Goal: Information Seeking & Learning: Check status

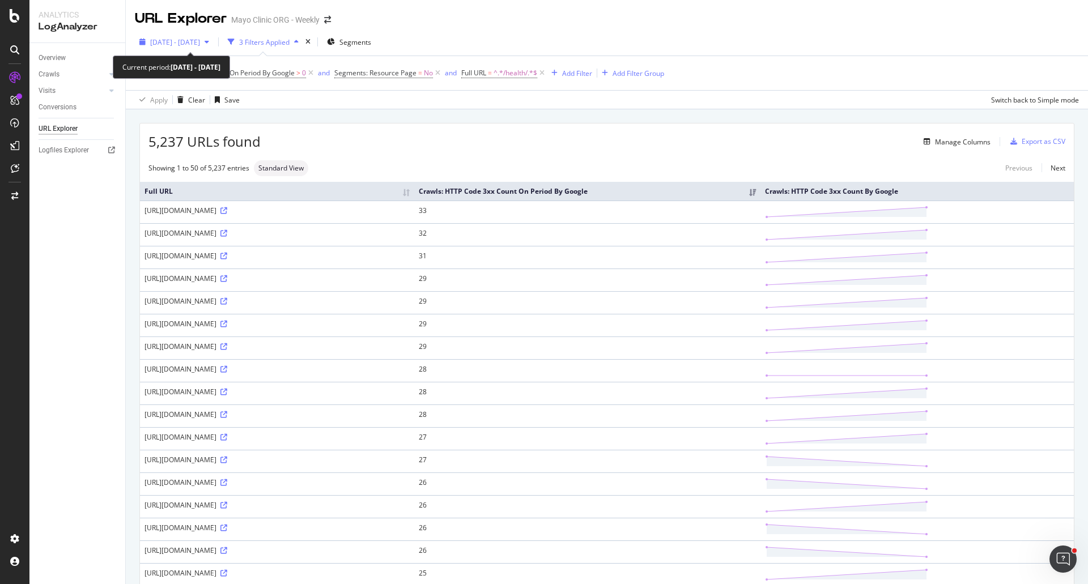
click at [200, 44] on span "[DATE] - [DATE]" at bounding box center [175, 42] width 50 height 10
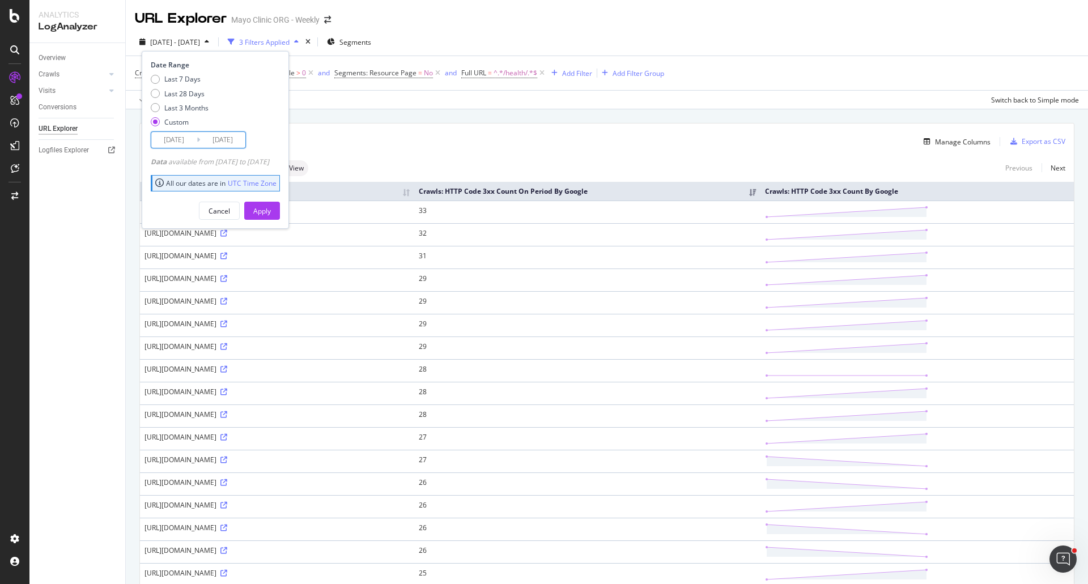
click at [170, 145] on input "[DATE]" at bounding box center [173, 140] width 45 height 16
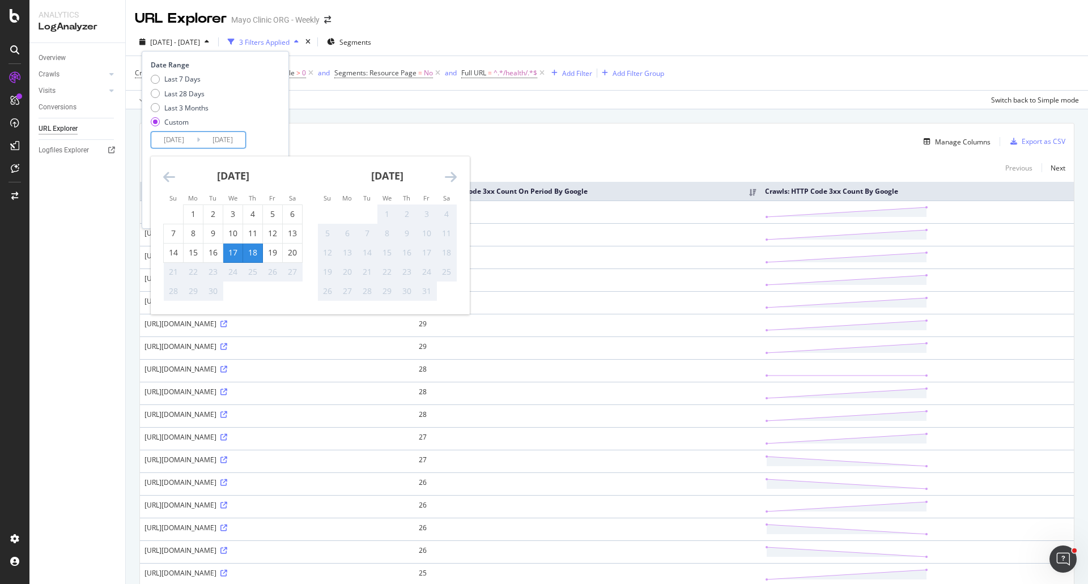
click at [255, 249] on div "18" at bounding box center [252, 252] width 19 height 11
type input "[DATE]"
click at [277, 125] on div "Last 7 Days Last 28 Days Last 3 Months Custom" at bounding box center [214, 102] width 126 height 57
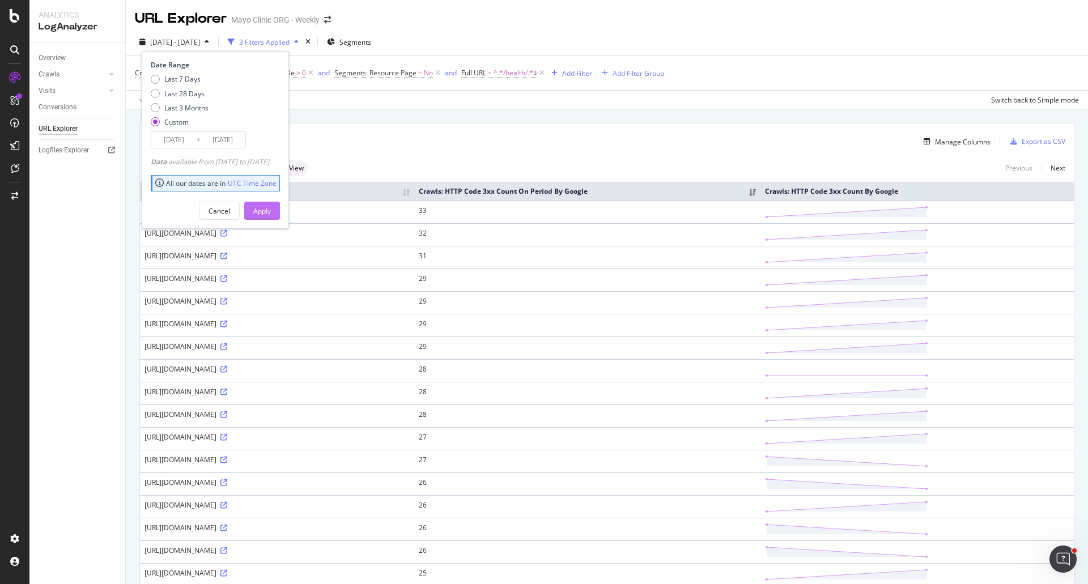
click at [280, 209] on button "Apply" at bounding box center [262, 211] width 36 height 18
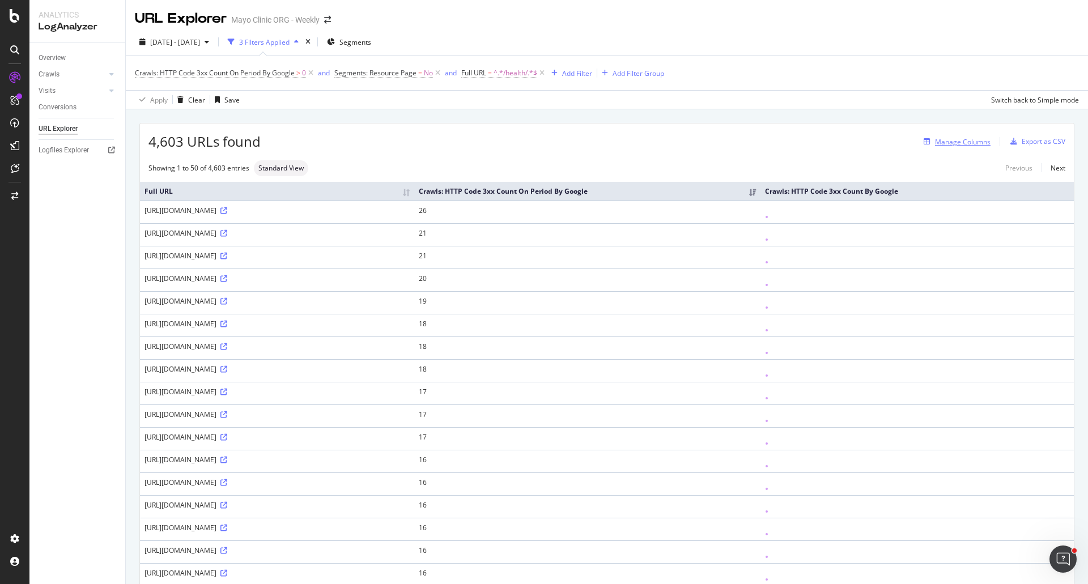
click at [962, 144] on div "Manage Columns" at bounding box center [963, 142] width 56 height 10
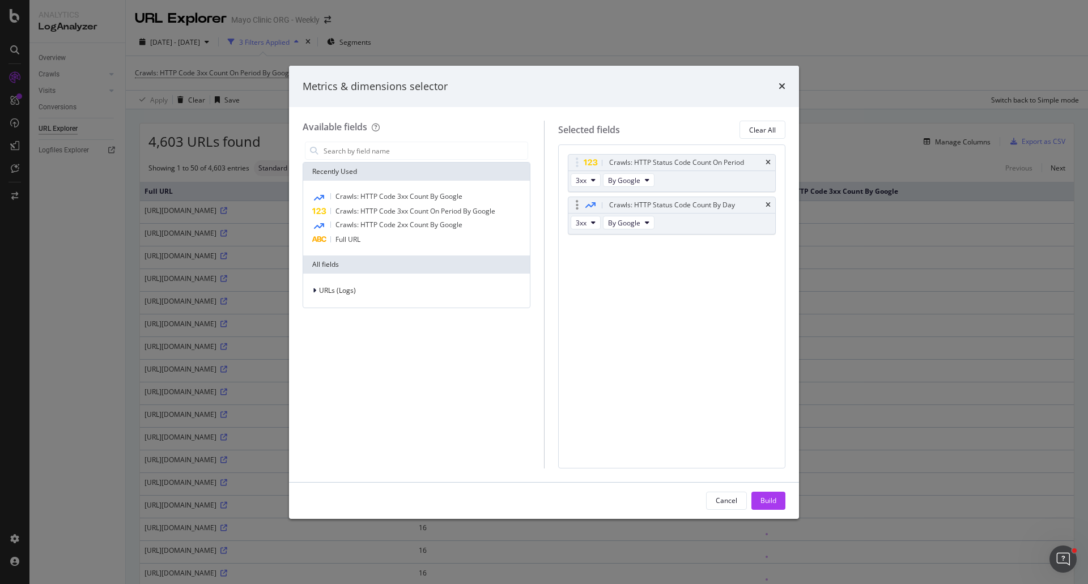
click at [765, 205] on div "Crawls: HTTP Status Code Count By Day" at bounding box center [671, 205] width 207 height 16
click at [770, 205] on icon "times" at bounding box center [768, 205] width 5 height 7
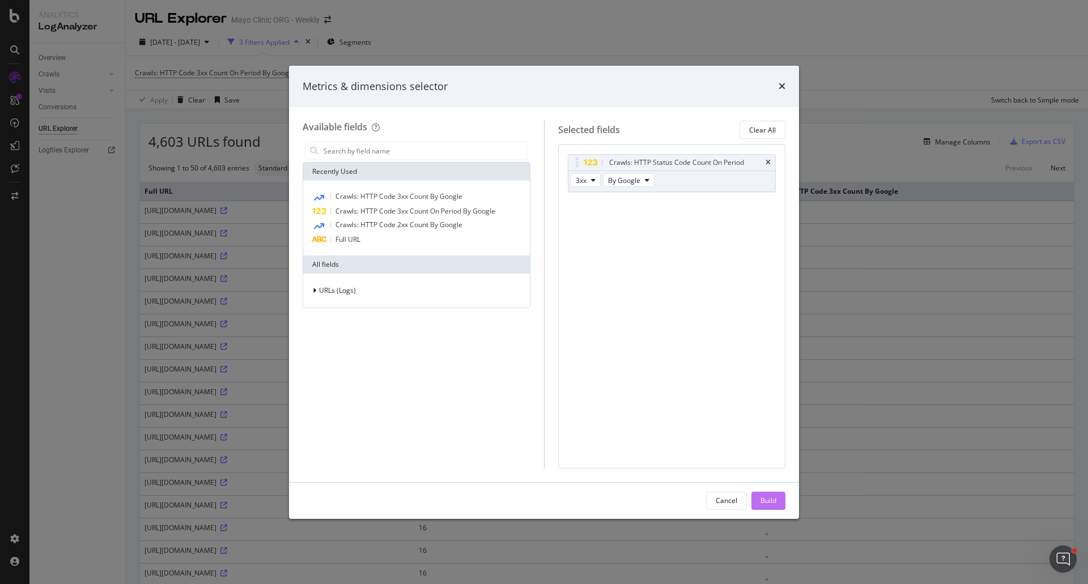
click at [769, 499] on div "Build" at bounding box center [769, 501] width 16 height 10
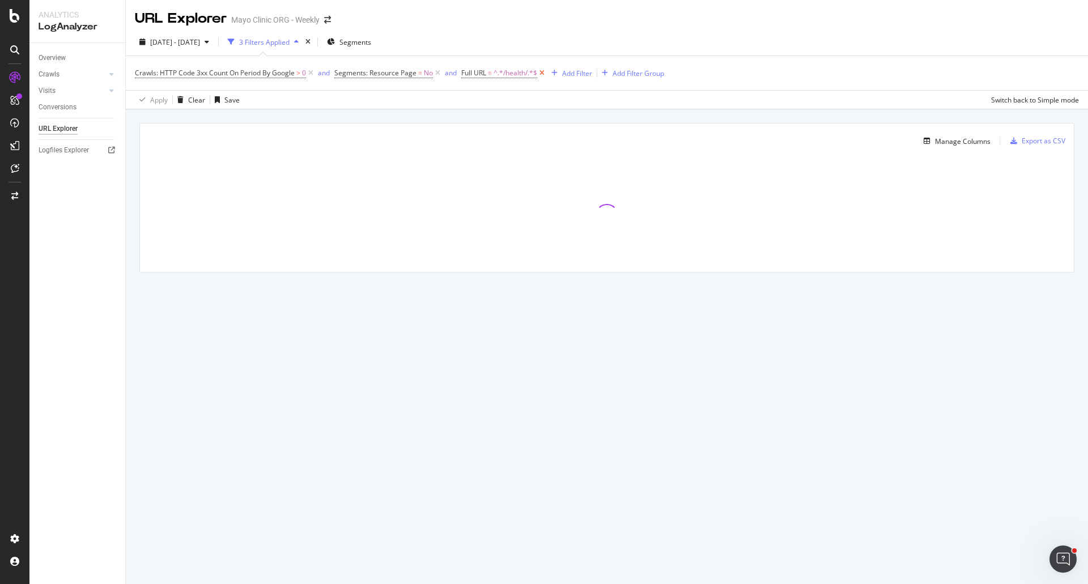
click at [546, 72] on icon at bounding box center [542, 72] width 10 height 11
